Goal: Register for event/course

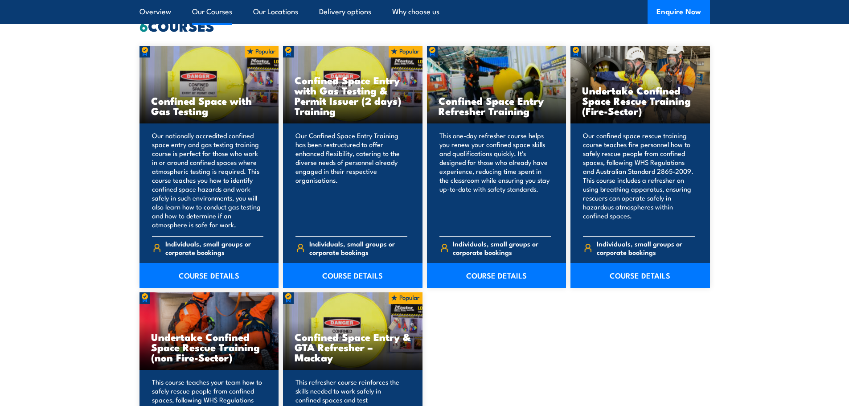
scroll to position [713, 0]
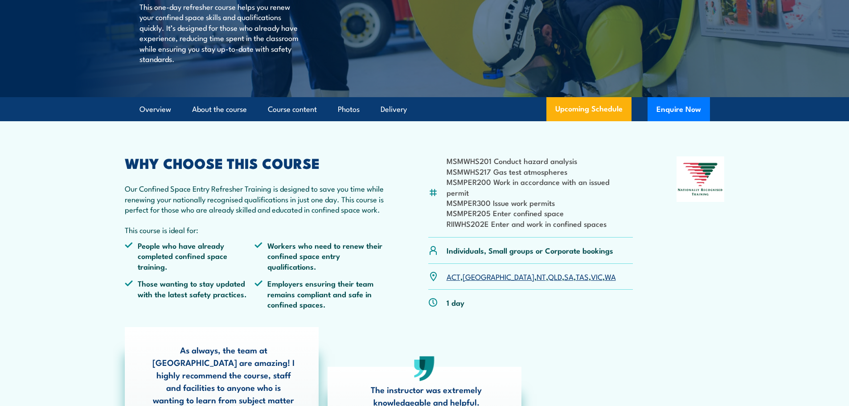
scroll to position [178, 0]
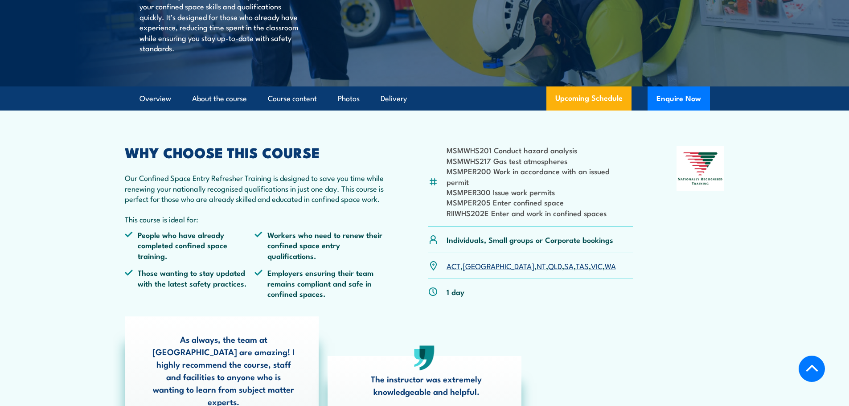
click at [591, 260] on link "VIC" at bounding box center [597, 265] width 12 height 11
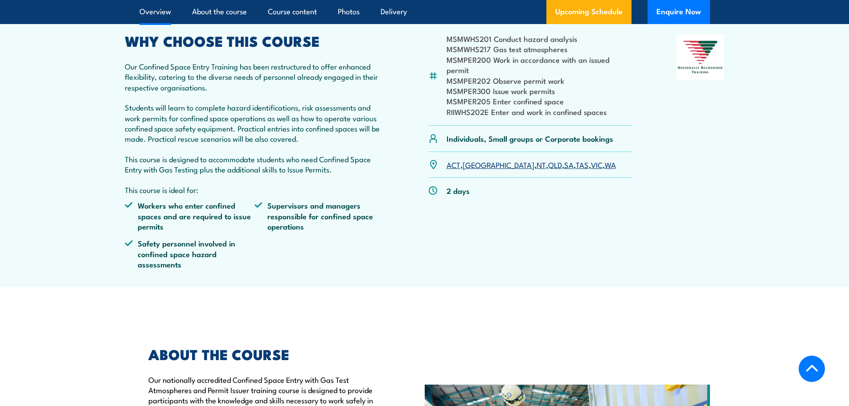
scroll to position [312, 0]
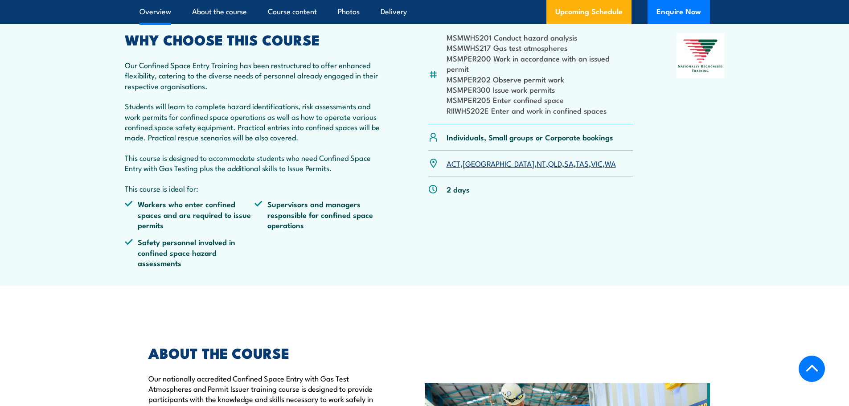
click at [591, 162] on link "VIC" at bounding box center [597, 163] width 12 height 11
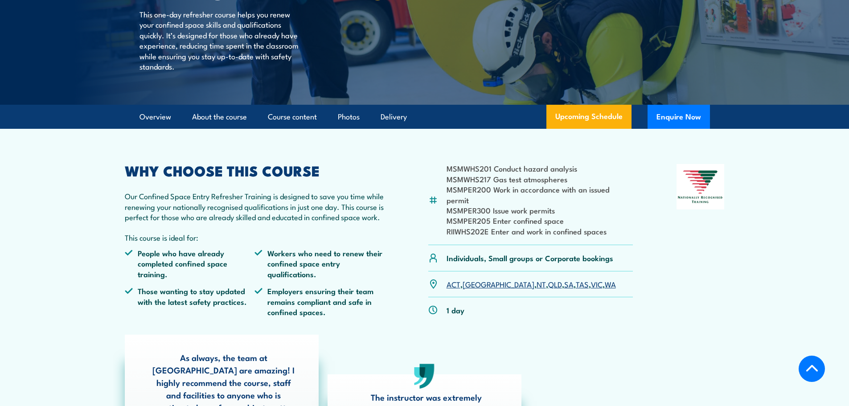
scroll to position [178, 0]
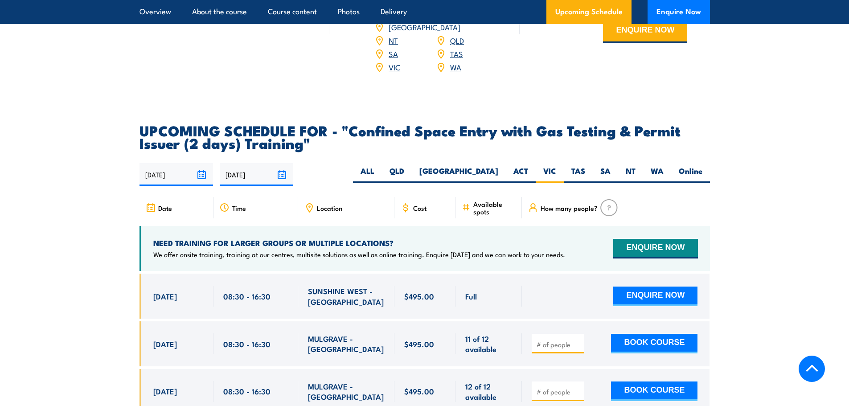
scroll to position [1641, 0]
